Goal: Check status: Check status

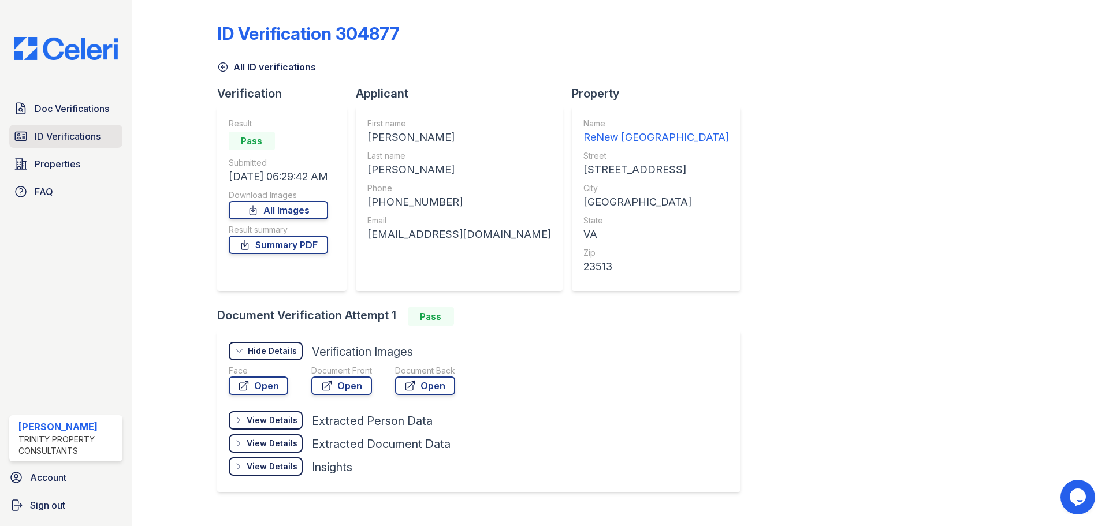
click at [53, 139] on span "ID Verifications" at bounding box center [68, 136] width 66 height 14
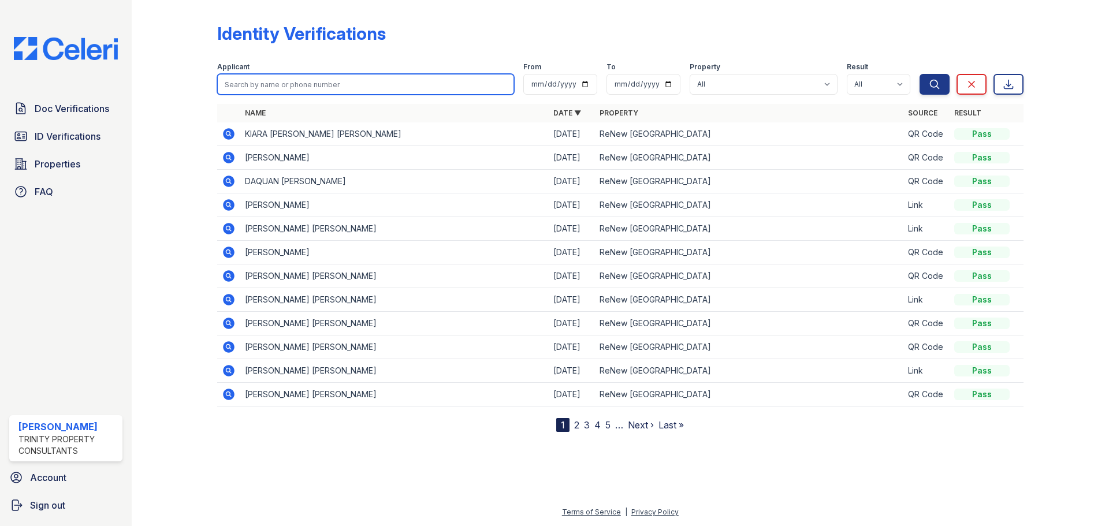
click at [263, 84] on input "search" at bounding box center [365, 84] width 297 height 21
type input "jeffrey"
click at [920, 74] on button "Search" at bounding box center [935, 84] width 30 height 21
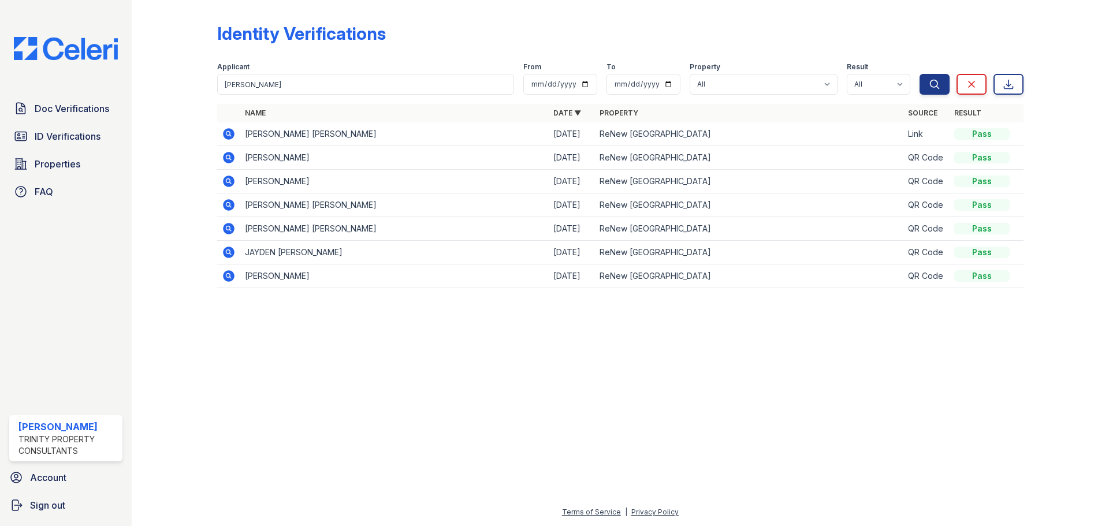
click at [226, 132] on icon at bounding box center [229, 134] width 12 height 12
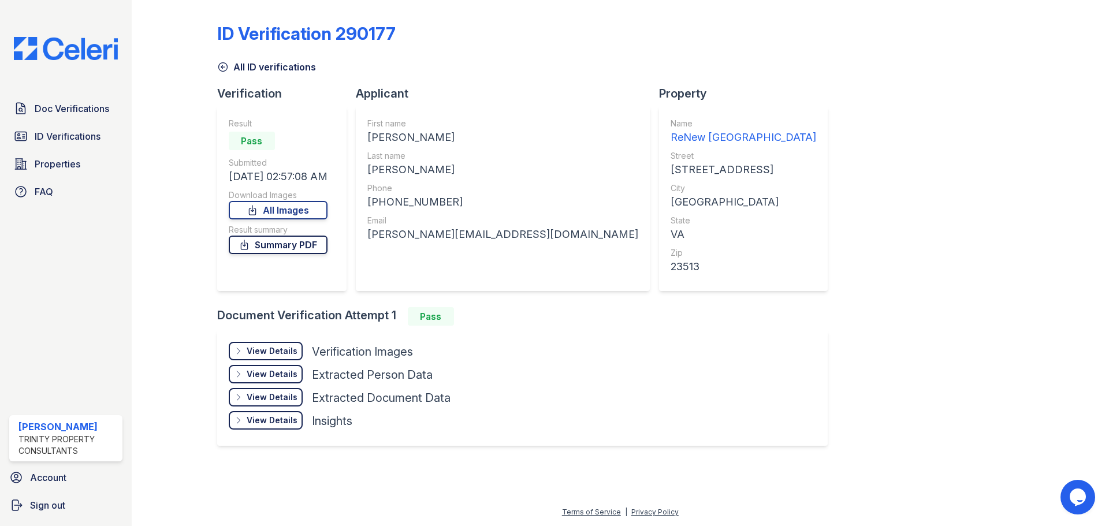
click at [295, 244] on link "Summary PDF" at bounding box center [278, 245] width 99 height 18
click at [57, 133] on span "ID Verifications" at bounding box center [68, 136] width 66 height 14
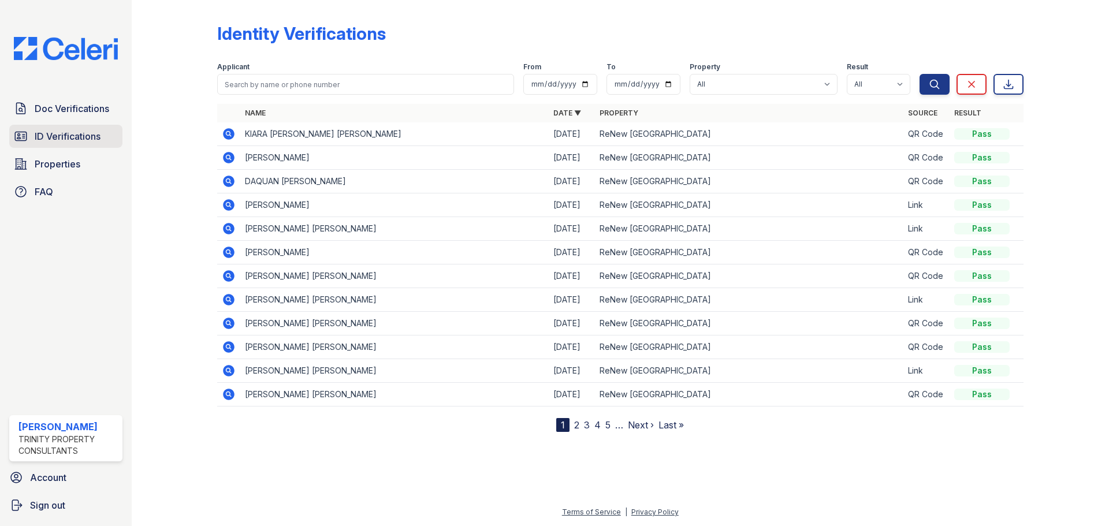
click at [76, 131] on span "ID Verifications" at bounding box center [68, 136] width 66 height 14
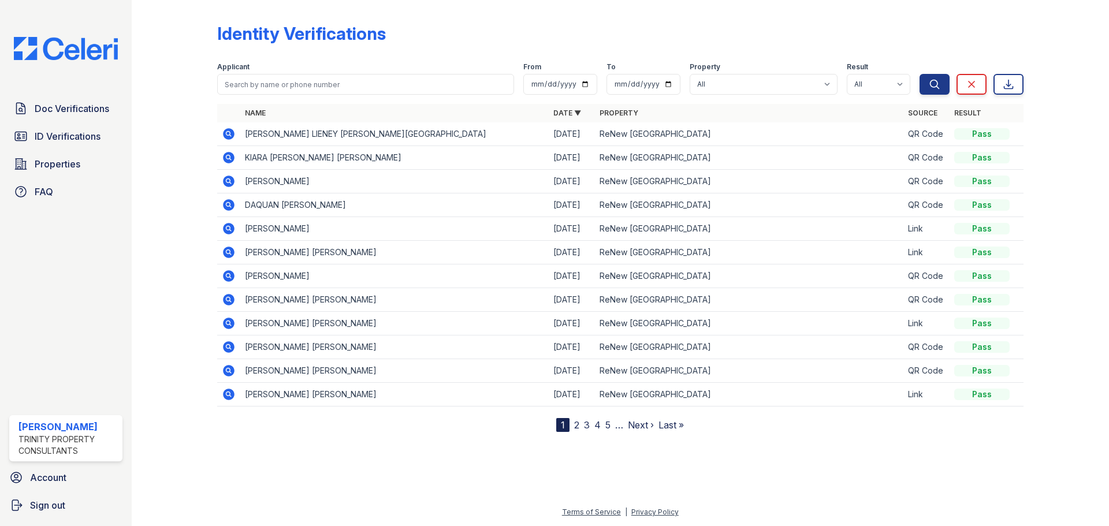
click at [228, 130] on icon at bounding box center [229, 134] width 12 height 12
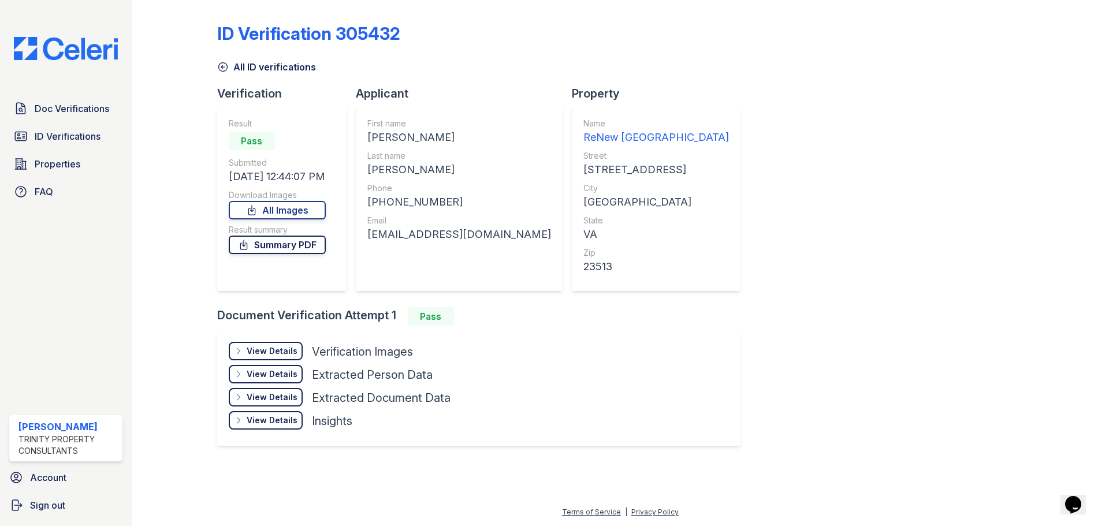
click at [323, 244] on link "Summary PDF" at bounding box center [277, 245] width 97 height 18
